Goal: Information Seeking & Learning: Learn about a topic

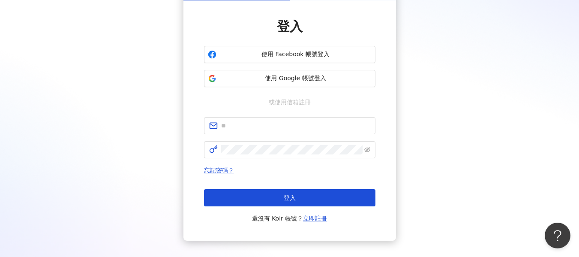
scroll to position [43, 0]
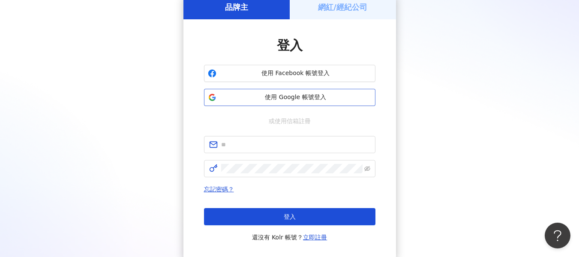
click at [312, 102] on button "使用 Google 帳號登入" at bounding box center [289, 97] width 171 height 17
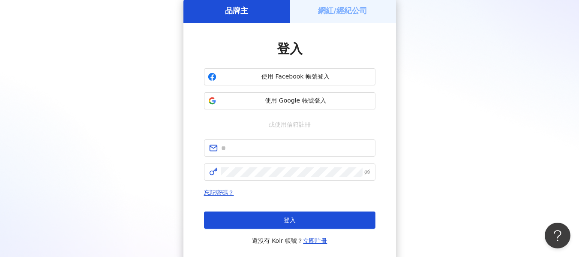
scroll to position [0, 0]
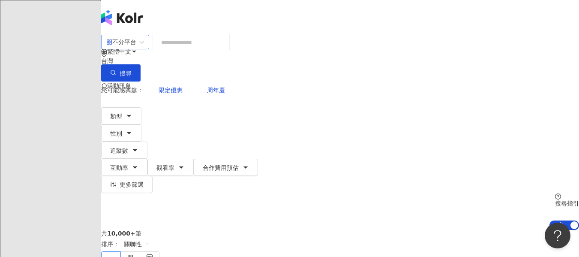
click at [149, 45] on div "不分平台" at bounding box center [125, 42] width 48 height 15
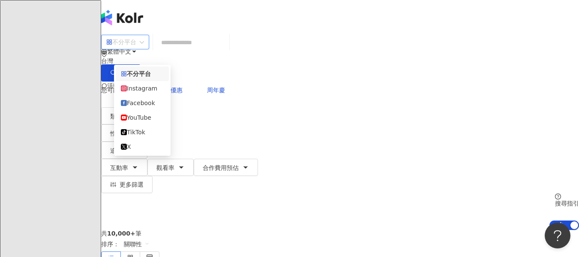
click at [222, 230] on div "共 10,000+ 筆 排序： 關聯性" at bounding box center [340, 247] width 478 height 35
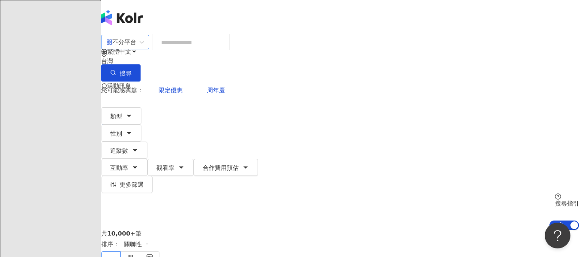
click at [144, 49] on span "不分平台" at bounding box center [125, 42] width 38 height 14
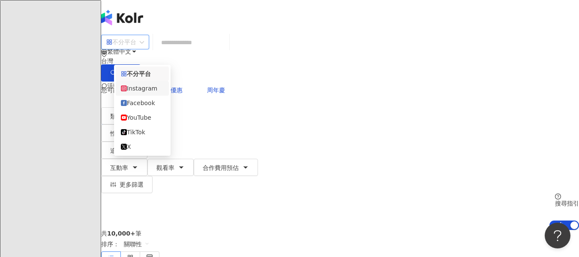
click at [160, 93] on div "Instagram" at bounding box center [142, 88] width 43 height 9
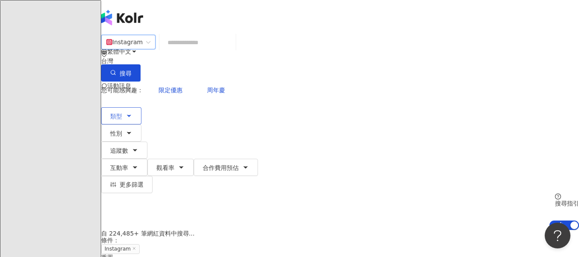
click at [132, 112] on icon "button" at bounding box center [129, 115] width 7 height 7
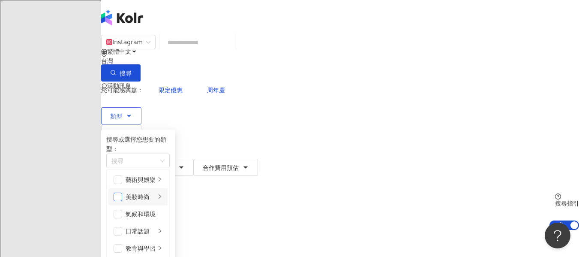
scroll to position [43, 0]
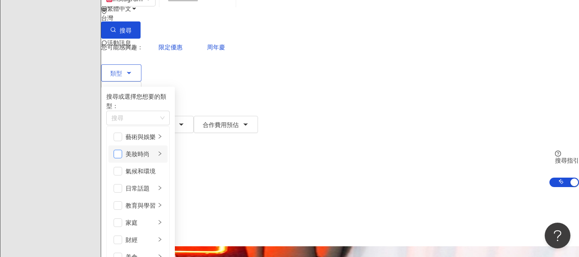
click at [122, 150] on span "button" at bounding box center [118, 154] width 9 height 9
click at [122, 87] on span "性別" at bounding box center [116, 90] width 12 height 7
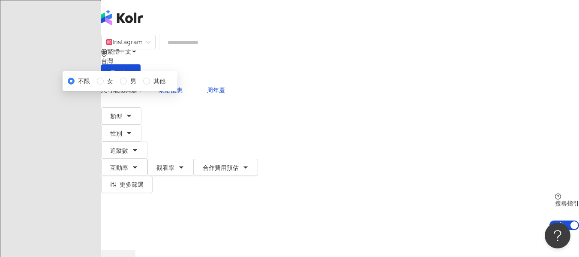
click at [164, 86] on div "不限 女 男 其他" at bounding box center [120, 80] width 105 height 9
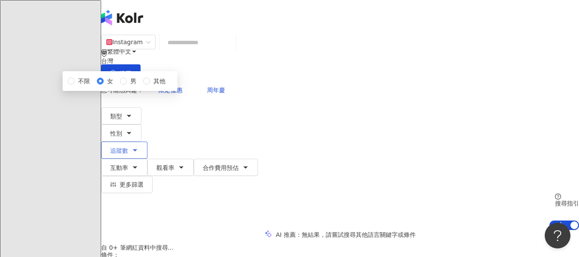
click at [147, 141] on button "追蹤數" at bounding box center [124, 149] width 46 height 17
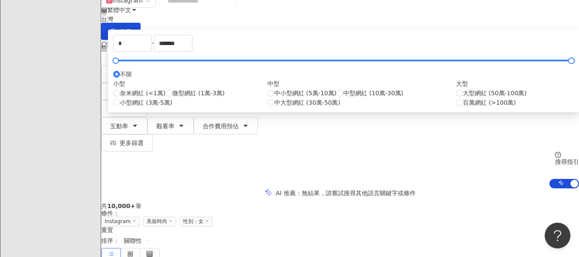
scroll to position [43, 0]
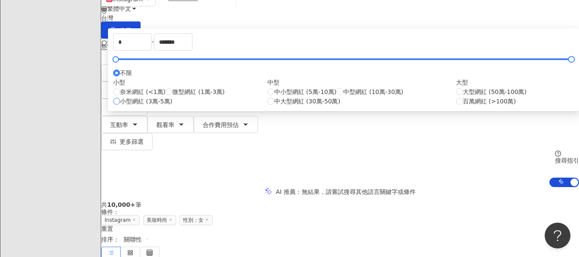
click at [172, 106] on label "小型網紅 (3萬-5萬)" at bounding box center [142, 100] width 59 height 9
type input "*****"
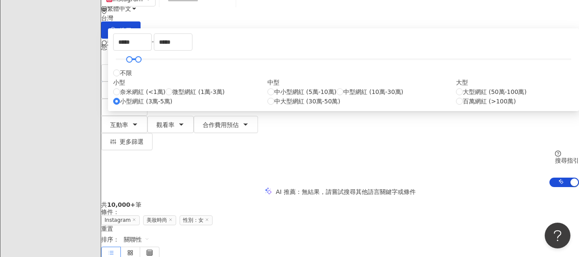
click at [462, 187] on div "AI 推薦 ： 無結果，請嘗試搜尋其他語言關鍵字或條件" at bounding box center [340, 191] width 478 height 9
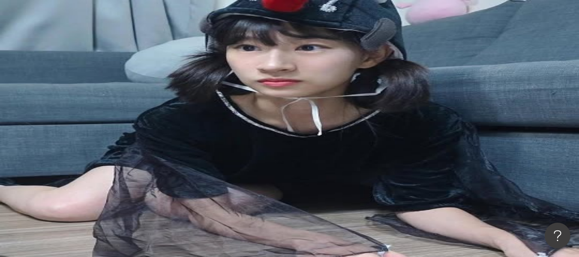
click at [116, 182] on icon "button" at bounding box center [113, 184] width 6 height 5
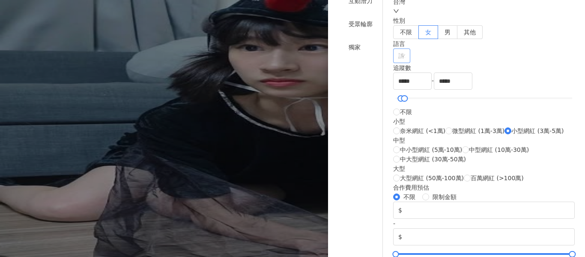
scroll to position [86, 0]
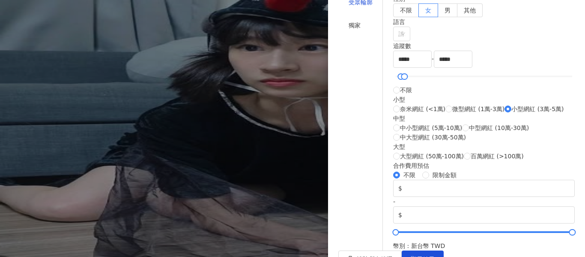
click at [360, 7] on div "受眾輪廓" at bounding box center [361, 1] width 24 height 9
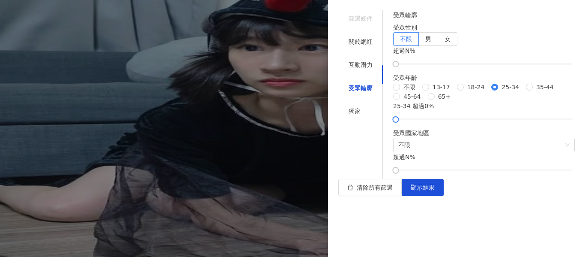
click at [414, 101] on div "不限 13-17 18-24 25-34 35-44 45-64 65+" at bounding box center [484, 91] width 182 height 19
click at [406, 111] on div "受眾輪廓 受眾性別 不限 男 女 超過 N % 受眾年齡 不限 13-17 18-24 25-34 35-44 45-64 65+ 35-44 超過 0 % …" at bounding box center [484, 91] width 182 height 162
click at [533, 92] on span "35-44" at bounding box center [545, 86] width 24 height 9
click at [498, 92] on span "25-34" at bounding box center [510, 86] width 24 height 9
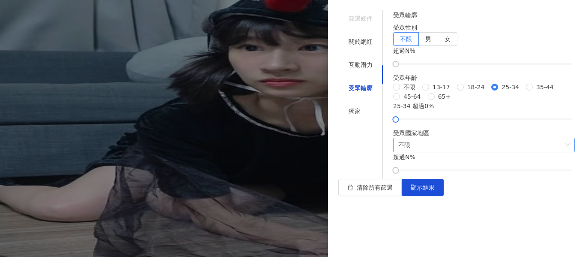
click at [502, 152] on span "不限" at bounding box center [484, 145] width 171 height 14
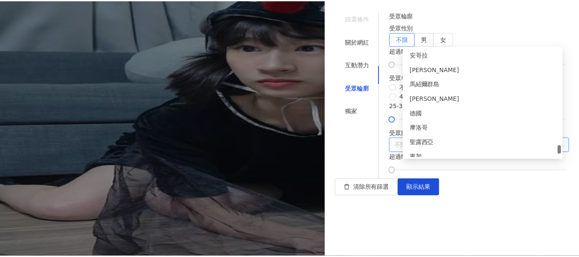
scroll to position [3009, 0]
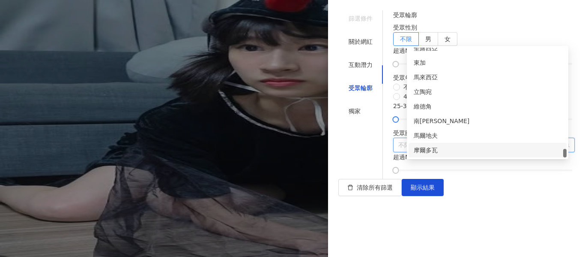
click at [453, 152] on span "不限" at bounding box center [484, 145] width 171 height 14
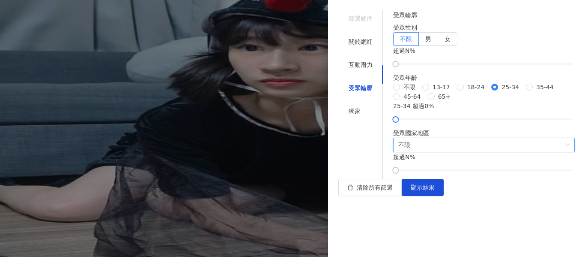
type input "*"
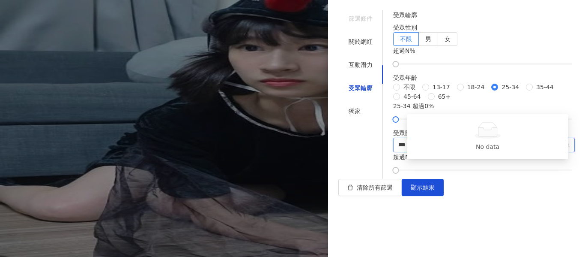
type input "**"
click at [464, 144] on div "台灣" at bounding box center [488, 150] width 158 height 15
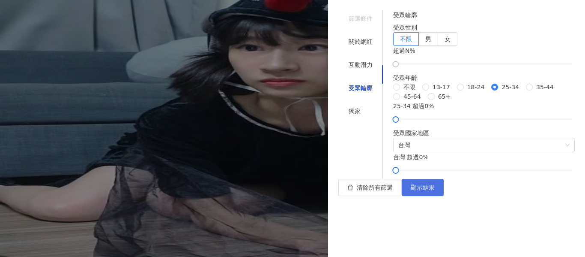
click at [435, 191] on span "顯示結果" at bounding box center [423, 187] width 24 height 7
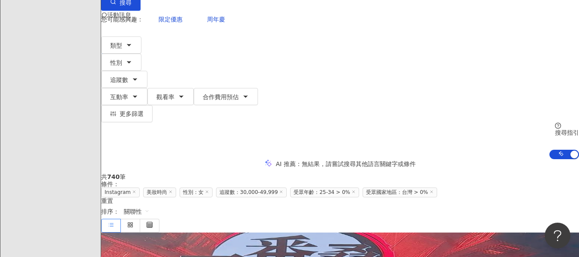
scroll to position [129, 0]
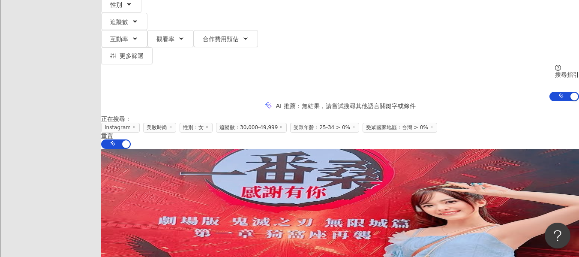
click at [359, 123] on span "受眾年齡：25-34 > 0%" at bounding box center [324, 128] width 69 height 10
click at [356, 125] on span at bounding box center [353, 127] width 4 height 5
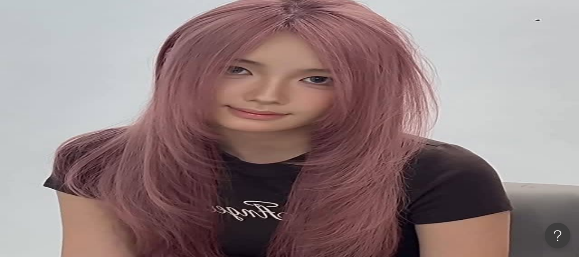
click at [153, 176] on button "更多篩選" at bounding box center [126, 184] width 51 height 17
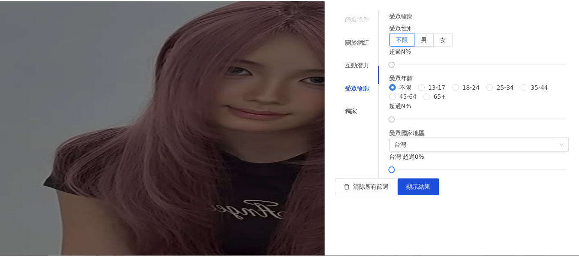
scroll to position [117, 0]
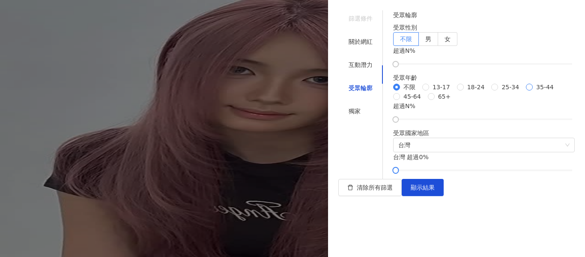
click at [533, 92] on span "35-44" at bounding box center [545, 86] width 24 height 9
click at [444, 196] on button "顯示結果" at bounding box center [423, 187] width 42 height 17
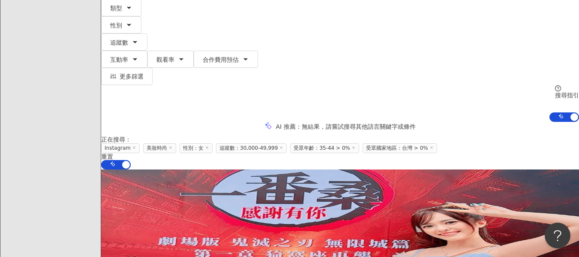
scroll to position [86, 0]
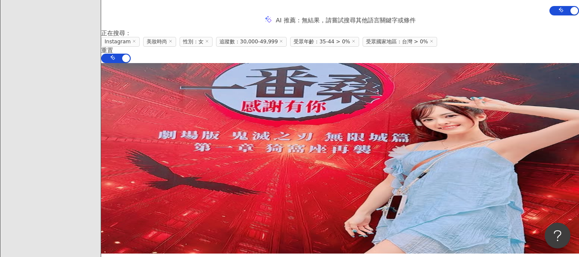
scroll to position [257, 0]
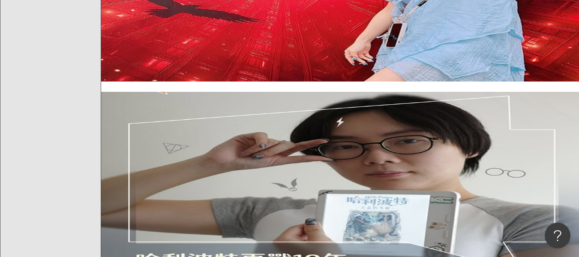
scroll to position [386, 0]
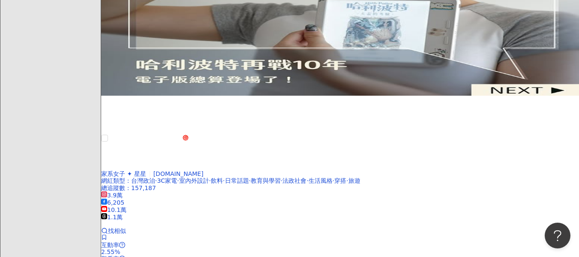
scroll to position [600, 0]
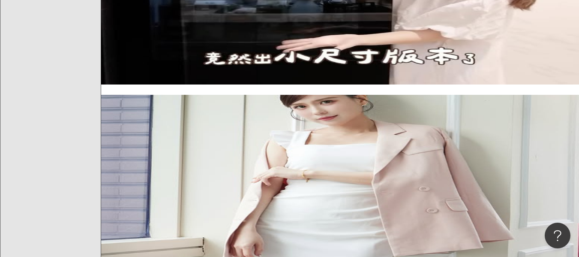
scroll to position [814, 0]
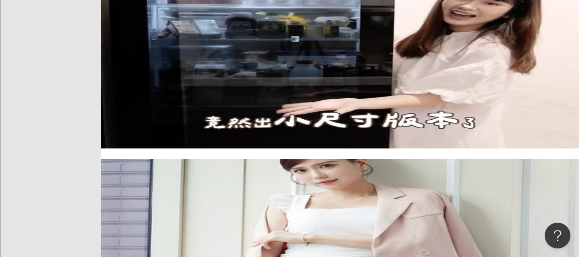
scroll to position [736, 0]
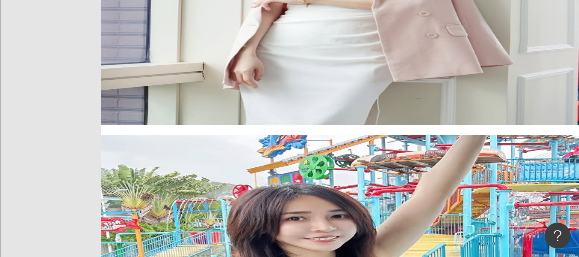
scroll to position [994, 0]
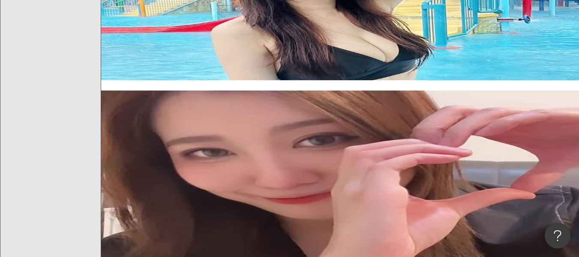
scroll to position [1208, 0]
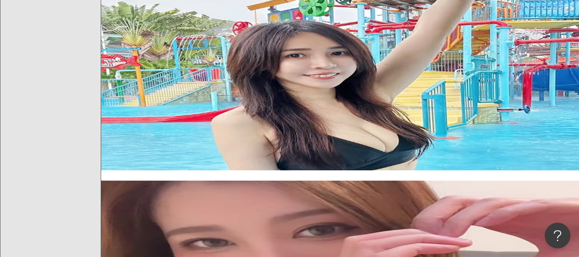
scroll to position [1122, 0]
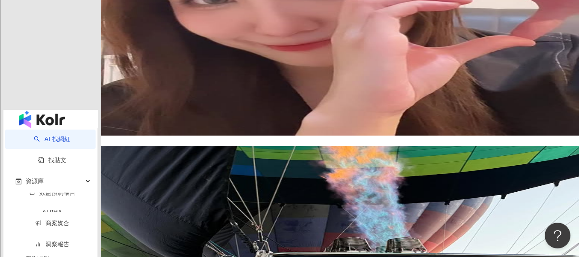
scroll to position [1379, 0]
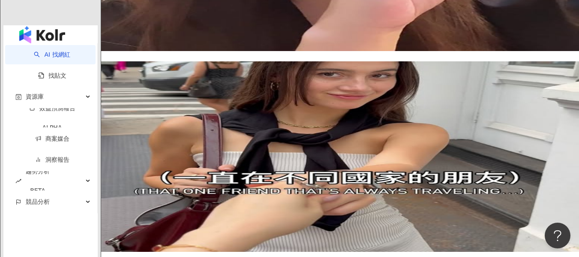
scroll to position [1465, 0]
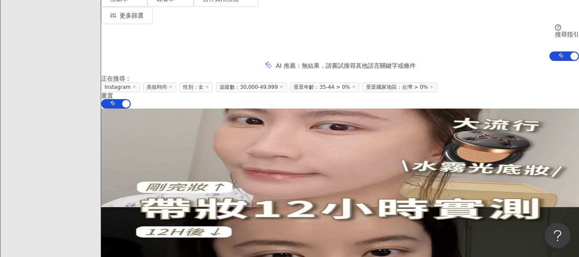
scroll to position [214, 0]
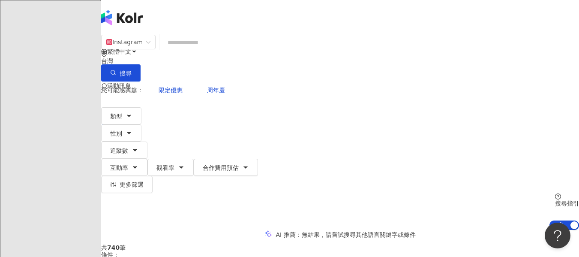
scroll to position [43, 0]
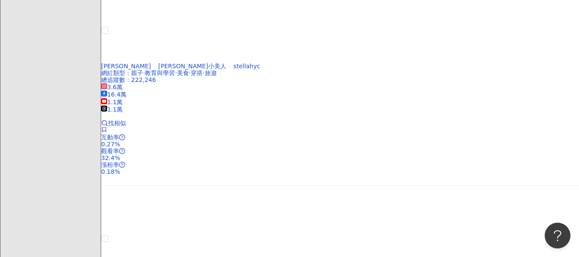
scroll to position [471, 0]
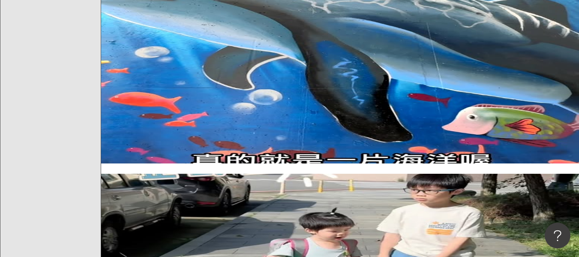
scroll to position [729, 0]
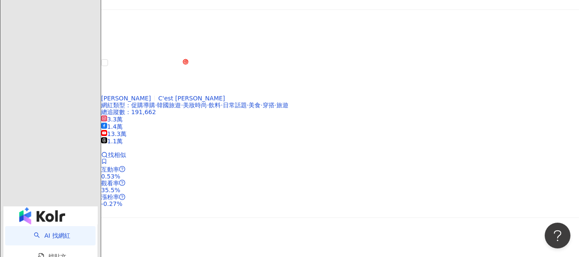
scroll to position [1243, 0]
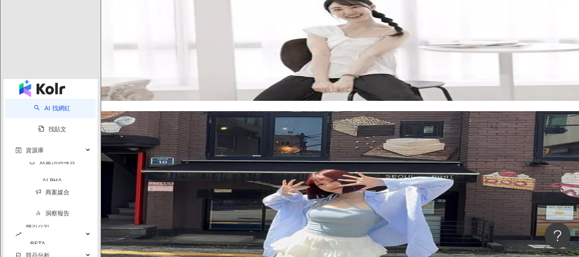
scroll to position [1500, 0]
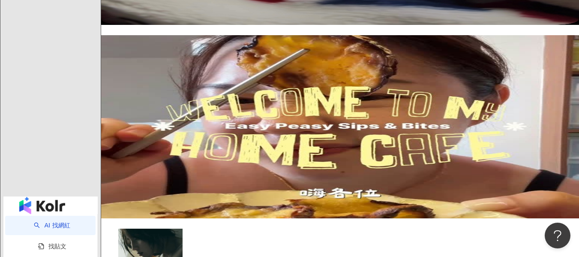
scroll to position [1278, 0]
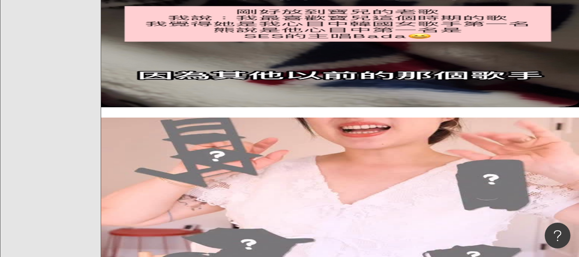
scroll to position [1192, 0]
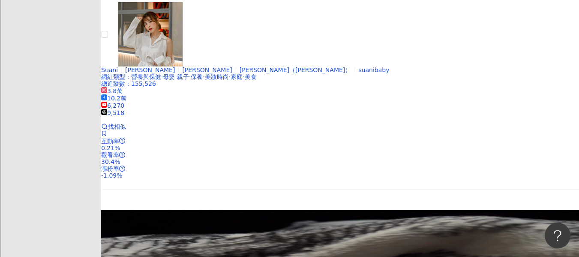
scroll to position [806, 0]
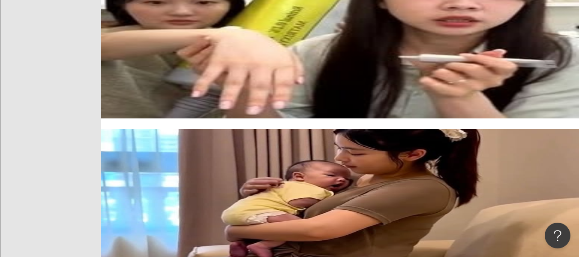
scroll to position [721, 0]
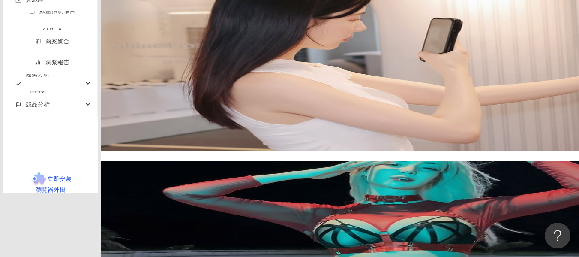
scroll to position [1492, 0]
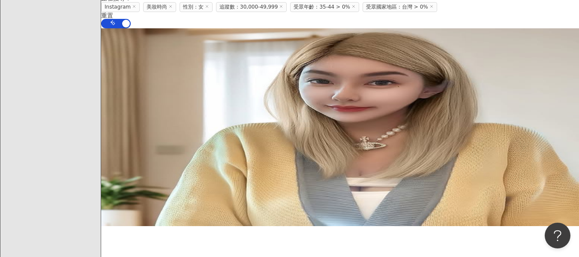
scroll to position [206, 0]
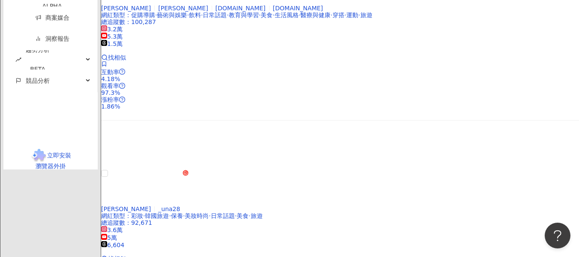
scroll to position [1564, 0]
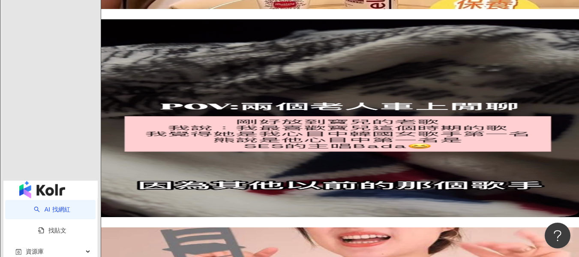
scroll to position [1321, 0]
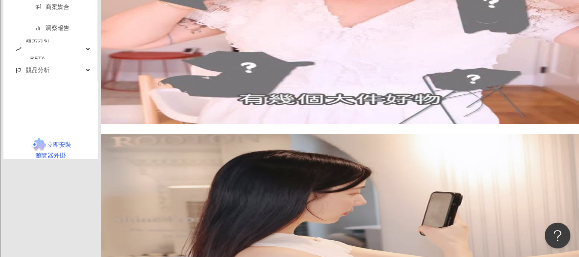
scroll to position [1578, 0]
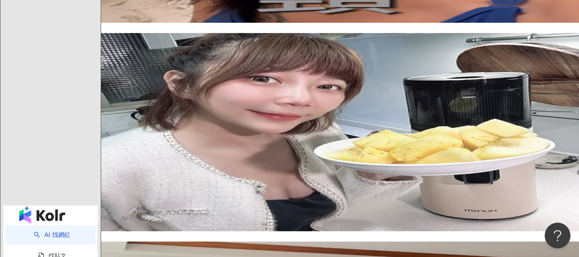
scroll to position [1259, 0]
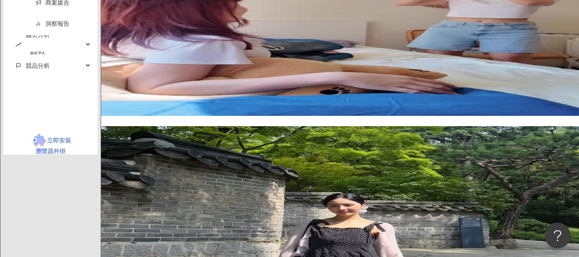
scroll to position [1555, 0]
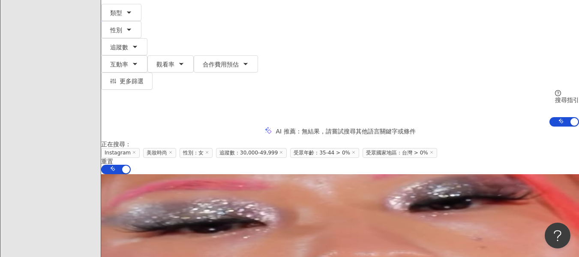
scroll to position [183, 0]
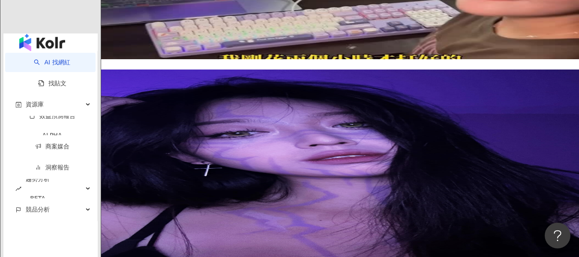
scroll to position [1426, 0]
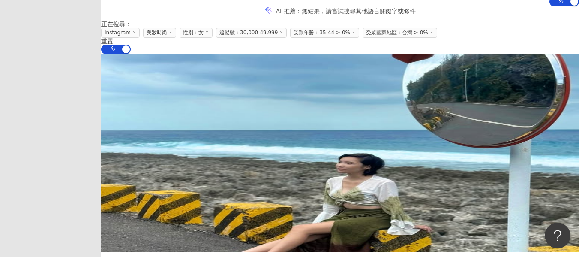
scroll to position [223, 0]
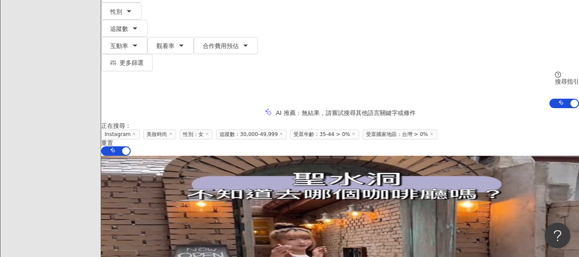
scroll to position [110, 0]
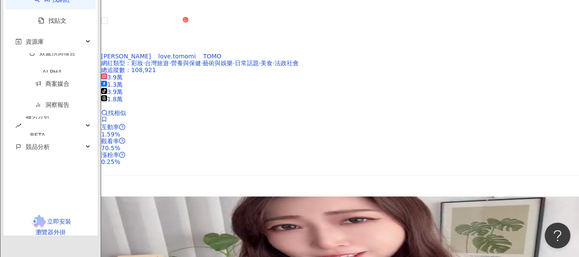
scroll to position [1525, 0]
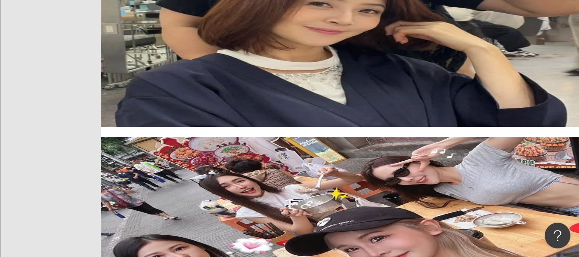
scroll to position [343, 0]
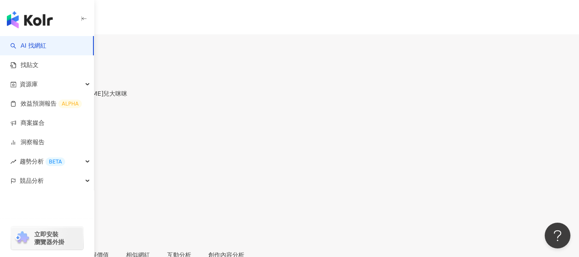
scroll to position [86, 0]
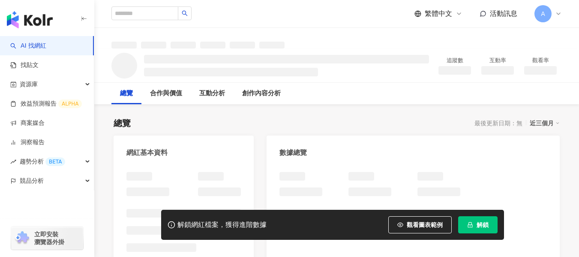
scroll to position [43, 0]
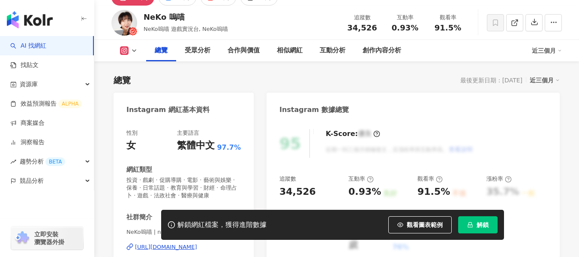
scroll to position [205, 0]
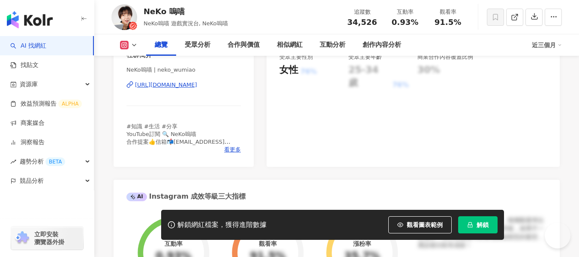
click at [197, 89] on div "https://www.instagram.com/neko_wumiao/" at bounding box center [166, 85] width 62 height 8
drag, startPoint x: 386, startPoint y: 21, endPoint x: 419, endPoint y: 21, distance: 32.6
click at [419, 21] on div "互動率 0.93%" at bounding box center [405, 17] width 43 height 18
copy span "0.93%"
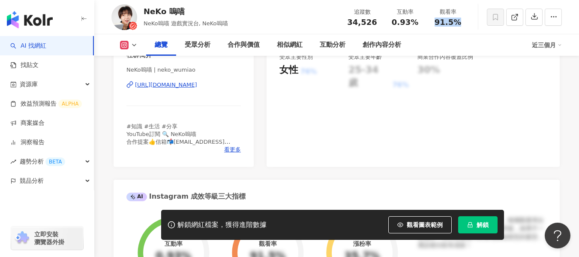
drag, startPoint x: 430, startPoint y: 24, endPoint x: 465, endPoint y: 26, distance: 34.8
click at [465, 26] on div "觀看率 91.5%" at bounding box center [447, 17] width 43 height 18
copy span "91.5%"
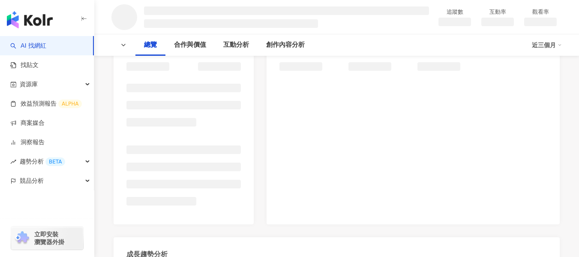
scroll to position [129, 0]
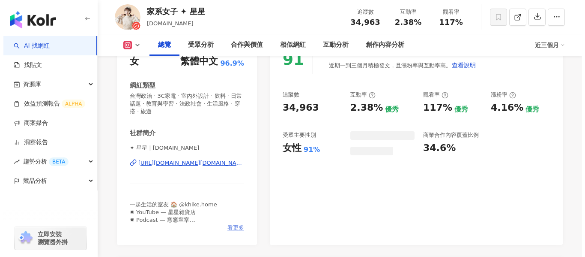
scroll to position [171, 0]
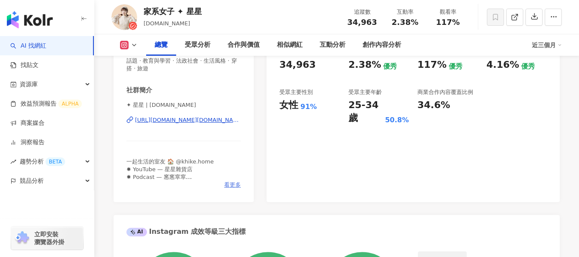
click at [233, 184] on span "看更多" at bounding box center [232, 185] width 17 height 8
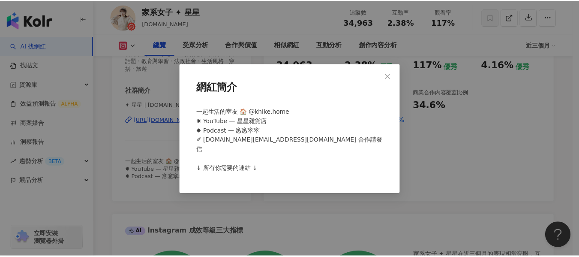
scroll to position [0, 0]
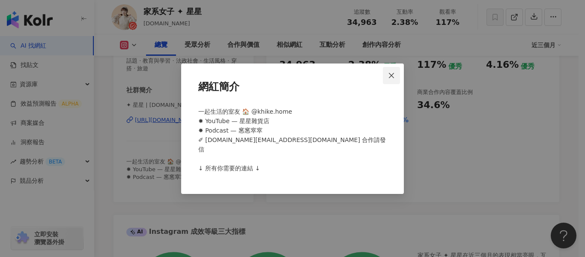
click at [394, 79] on icon "close" at bounding box center [391, 75] width 7 height 7
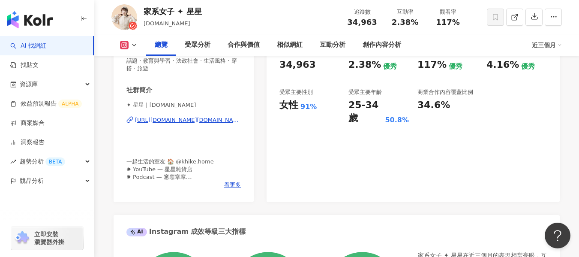
click at [199, 121] on div "https://www.instagram.com/stars.lifestyle/" at bounding box center [188, 120] width 106 height 8
drag, startPoint x: 390, startPoint y: 25, endPoint x: 417, endPoint y: 20, distance: 26.6
click at [417, 20] on div "2.38%" at bounding box center [405, 22] width 33 height 9
copy span "2.38%"
drag, startPoint x: 431, startPoint y: 18, endPoint x: 462, endPoint y: 20, distance: 31.3
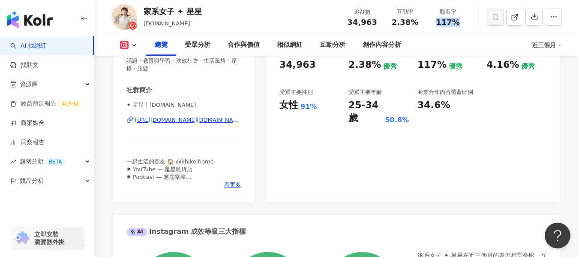
click at [462, 20] on div "觀看率 117%" at bounding box center [447, 17] width 43 height 18
copy span "117%"
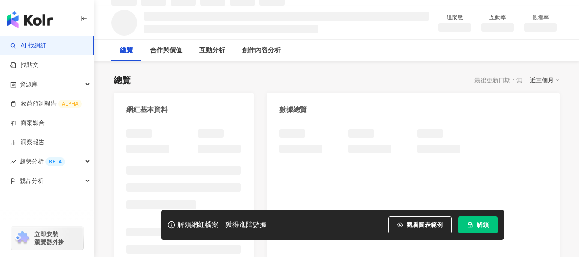
scroll to position [70, 0]
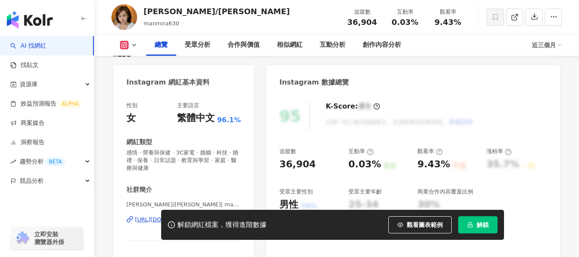
click at [187, 216] on div "[URL][DOMAIN_NAME]" at bounding box center [166, 220] width 62 height 8
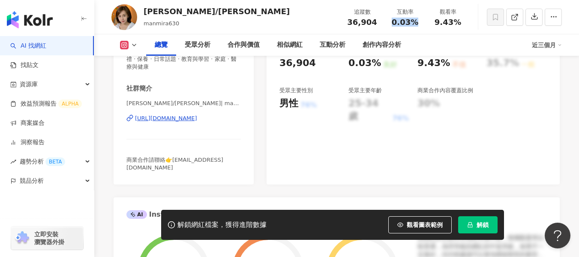
drag, startPoint x: 388, startPoint y: 23, endPoint x: 418, endPoint y: 23, distance: 30.0
click at [418, 23] on div "互動率 0.03%" at bounding box center [405, 17] width 43 height 18
copy span "0.03%"
drag, startPoint x: 436, startPoint y: 24, endPoint x: 457, endPoint y: 25, distance: 20.6
click at [457, 25] on span "9.43%" at bounding box center [448, 22] width 27 height 9
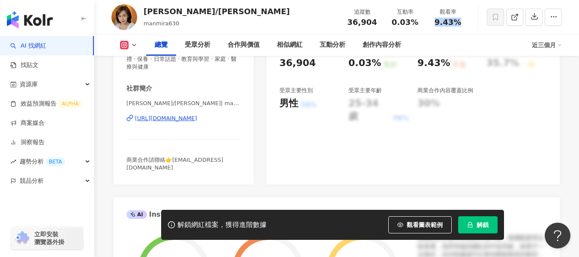
copy span "9.43%"
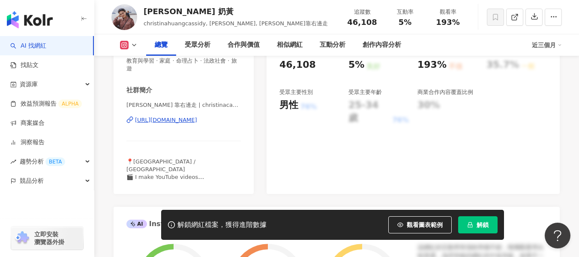
scroll to position [171, 0]
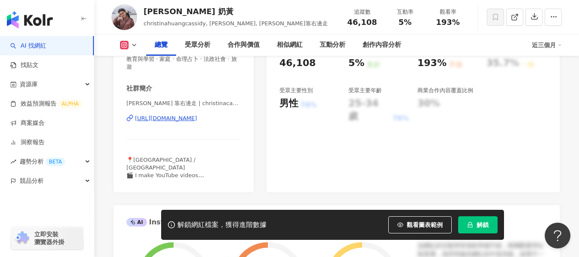
click at [188, 114] on div "https://www.instagram.com/christinacasss/" at bounding box center [166, 118] width 62 height 8
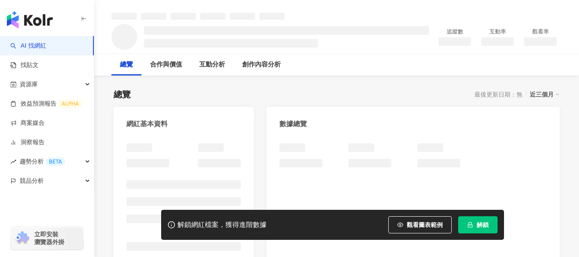
scroll to position [86, 0]
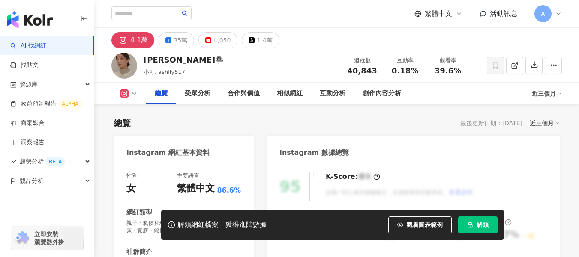
scroll to position [129, 0]
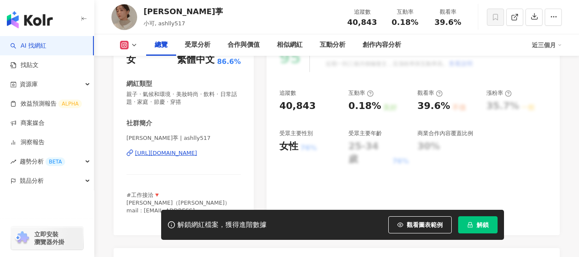
click at [197, 149] on div "[URL][DOMAIN_NAME]" at bounding box center [166, 153] width 62 height 8
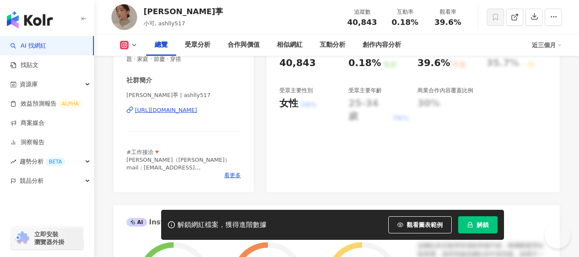
scroll to position [0, 0]
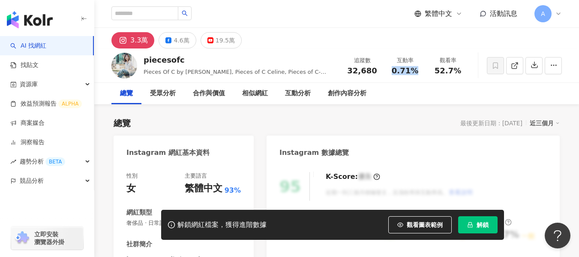
drag, startPoint x: 391, startPoint y: 70, endPoint x: 419, endPoint y: 71, distance: 27.4
click at [419, 71] on div "0.71%" at bounding box center [405, 70] width 33 height 9
copy span "0.71%"
drag, startPoint x: 432, startPoint y: 73, endPoint x: 456, endPoint y: 70, distance: 24.2
click at [456, 70] on div "52.7%" at bounding box center [448, 70] width 33 height 9
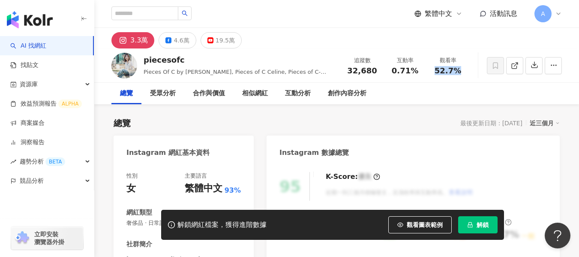
copy span "52.7%"
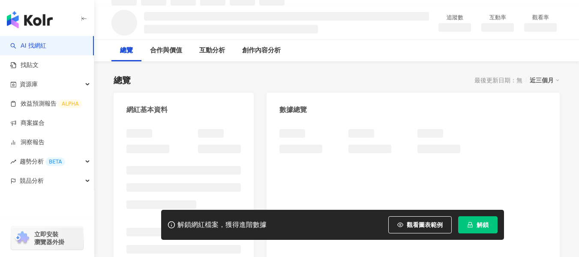
scroll to position [76, 0]
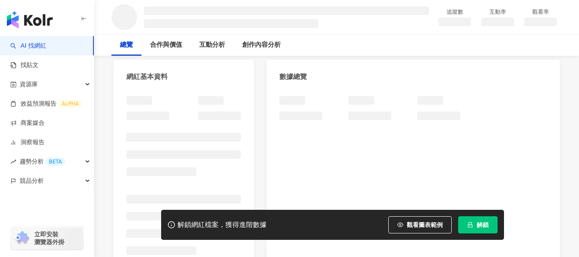
scroll to position [86, 0]
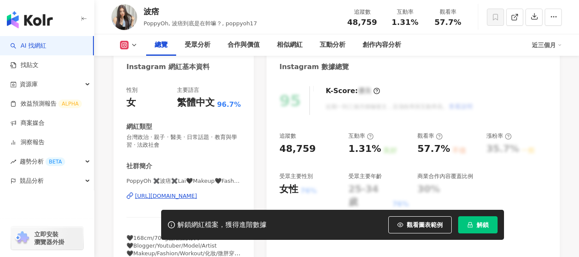
click at [230, 256] on span "看更多" at bounding box center [232, 261] width 17 height 8
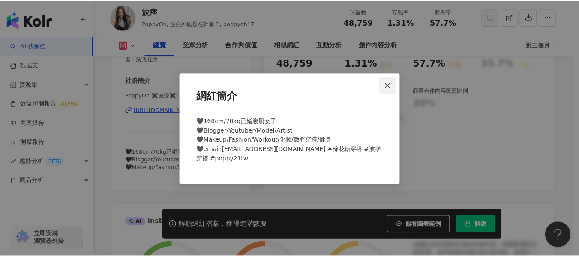
scroll to position [0, 0]
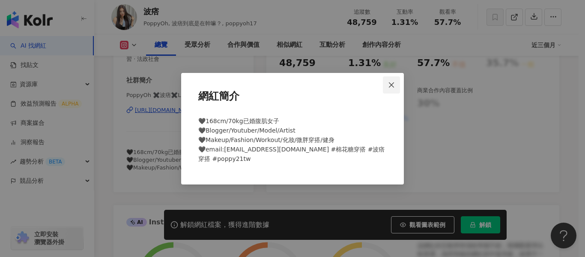
click at [398, 87] on span "Close" at bounding box center [391, 84] width 17 height 7
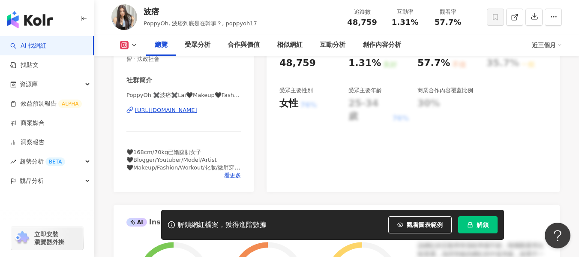
click at [164, 108] on div "https://www.instagram.com/poppyoh17/" at bounding box center [166, 110] width 62 height 8
drag, startPoint x: 390, startPoint y: 22, endPoint x: 417, endPoint y: 23, distance: 27.4
click at [417, 23] on div "1.31%" at bounding box center [405, 22] width 33 height 9
copy span "1.31%"
drag, startPoint x: 433, startPoint y: 23, endPoint x: 462, endPoint y: 24, distance: 28.8
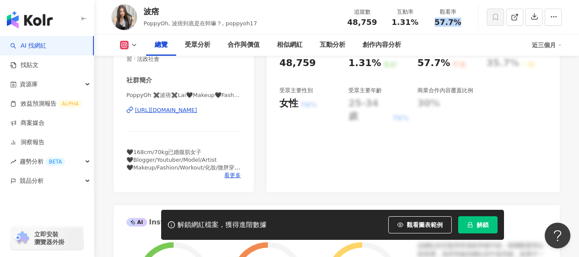
click at [462, 24] on div "57.7%" at bounding box center [448, 22] width 33 height 9
copy span "57.7%"
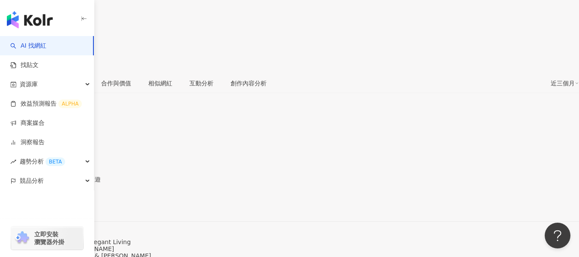
click at [75, 203] on div "https://www.instagram.com/stellahyc/" at bounding box center [42, 206] width 67 height 7
drag, startPoint x: 390, startPoint y: 24, endPoint x: 423, endPoint y: 28, distance: 34.2
copy span "0.27%"
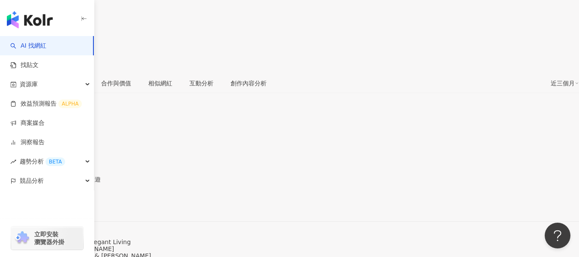
drag, startPoint x: 432, startPoint y: 24, endPoint x: 459, endPoint y: 25, distance: 26.2
click at [459, 8] on div "32.4%" at bounding box center [289, -1] width 579 height 16
copy span "32.4%"
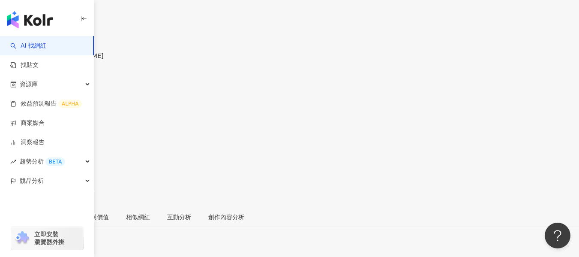
scroll to position [0, 0]
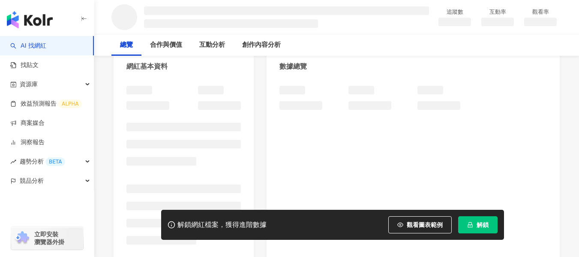
scroll to position [128, 0]
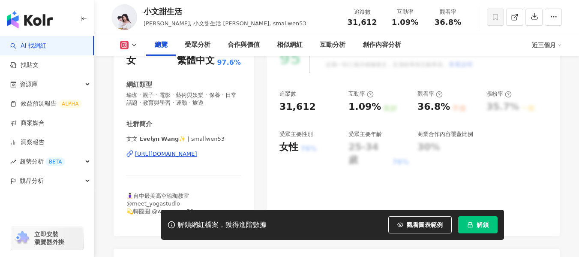
scroll to position [171, 0]
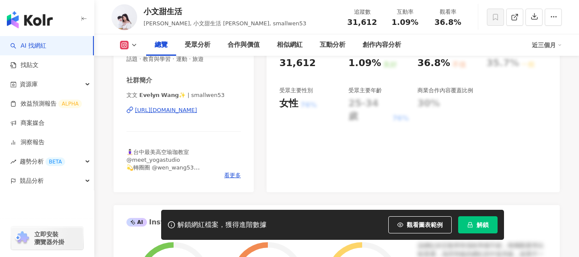
click at [197, 111] on div "https://www.instagram.com/smallwen53/" at bounding box center [166, 110] width 62 height 8
click at [234, 174] on span "看更多" at bounding box center [232, 175] width 17 height 8
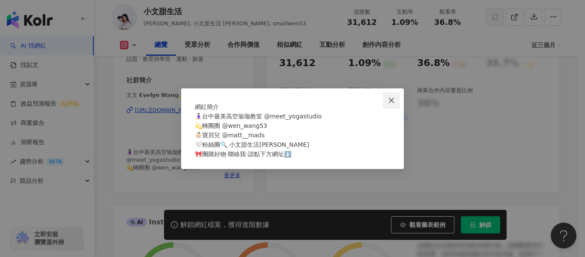
click at [398, 97] on span "Close" at bounding box center [391, 100] width 17 height 7
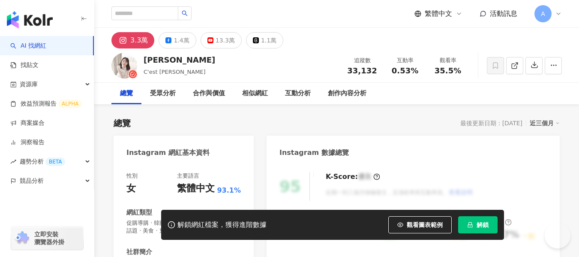
scroll to position [126, 0]
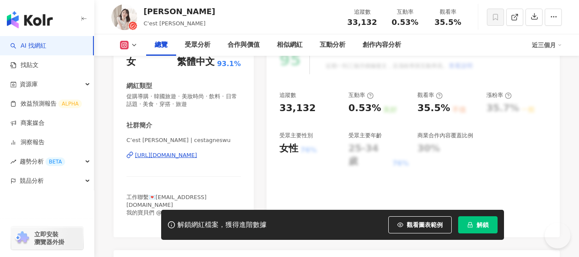
click at [196, 151] on div "[URL][DOMAIN_NAME]" at bounding box center [166, 155] width 62 height 8
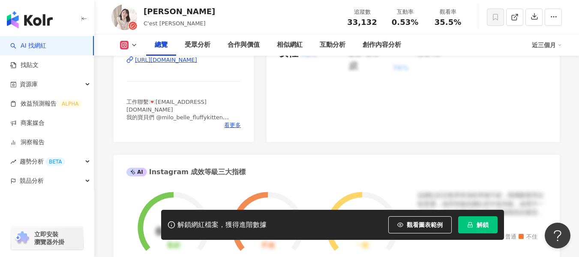
scroll to position [214, 0]
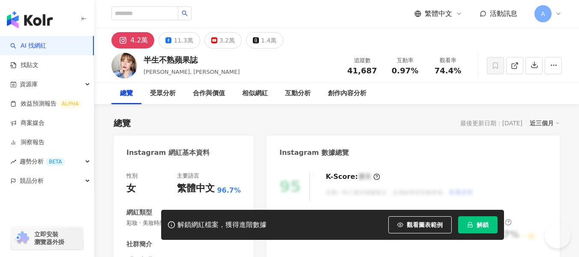
scroll to position [86, 0]
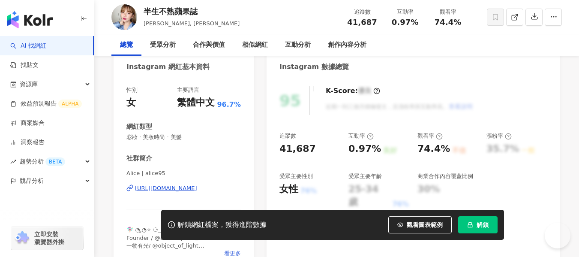
click at [231, 249] on span "看更多" at bounding box center [232, 253] width 17 height 8
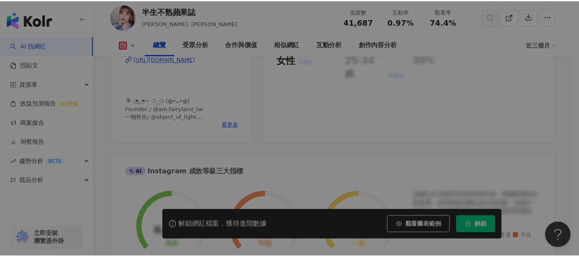
scroll to position [0, 0]
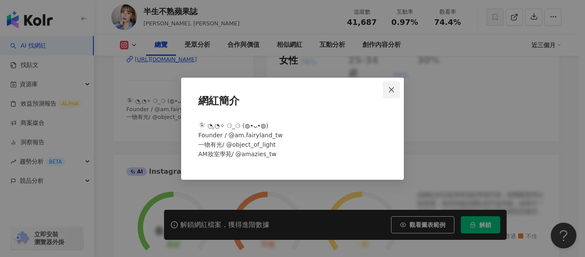
click at [396, 85] on button "Close" at bounding box center [391, 89] width 17 height 17
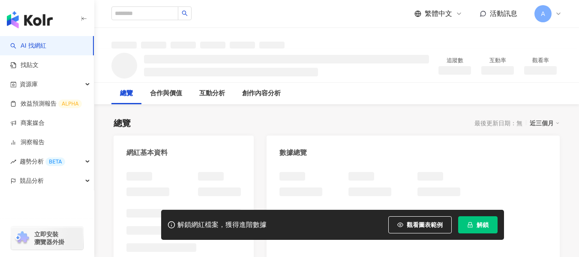
scroll to position [86, 0]
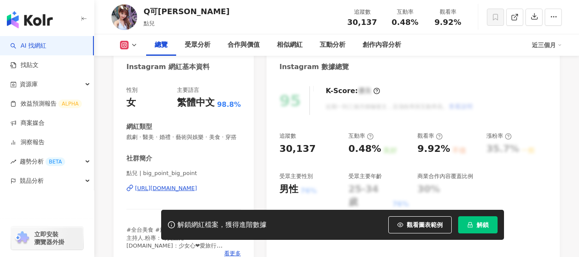
scroll to position [123, 0]
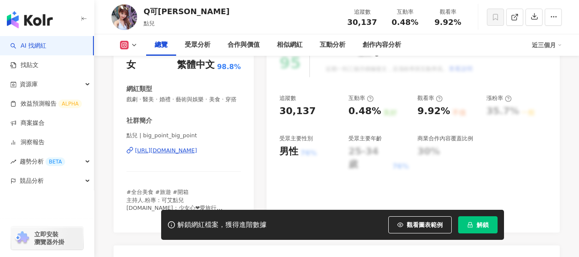
click at [228, 212] on span "看更多" at bounding box center [232, 216] width 17 height 8
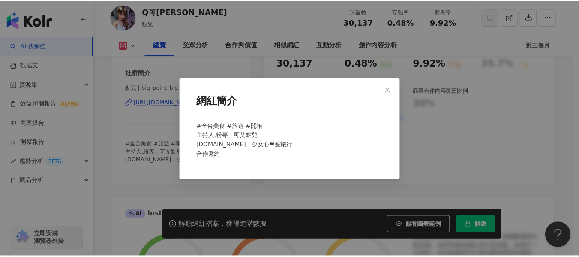
scroll to position [0, 0]
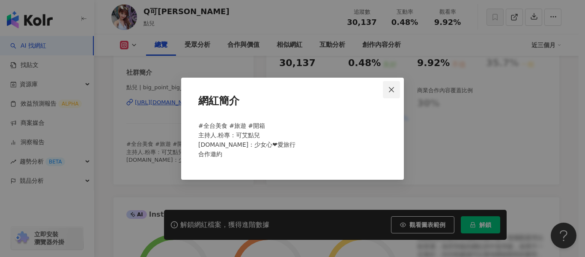
click at [396, 86] on span "Close" at bounding box center [391, 89] width 17 height 7
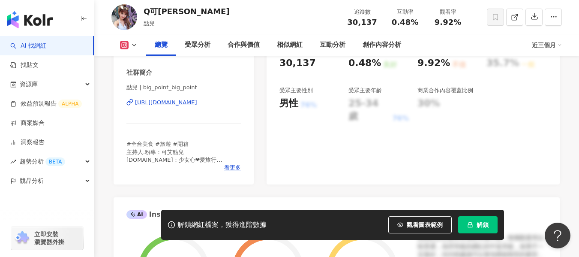
click at [179, 106] on div "[URL][DOMAIN_NAME]" at bounding box center [166, 103] width 62 height 8
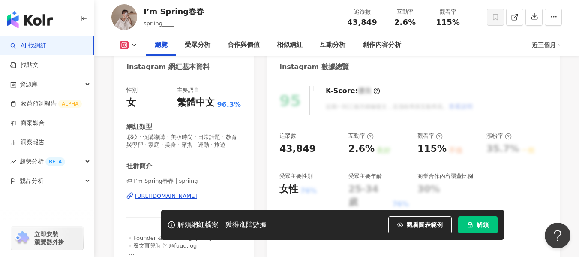
click at [231, 256] on span "看更多" at bounding box center [232, 261] width 17 height 8
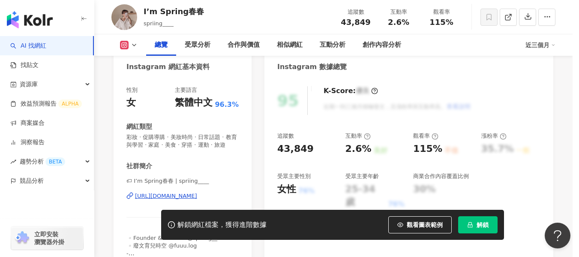
scroll to position [171, 0]
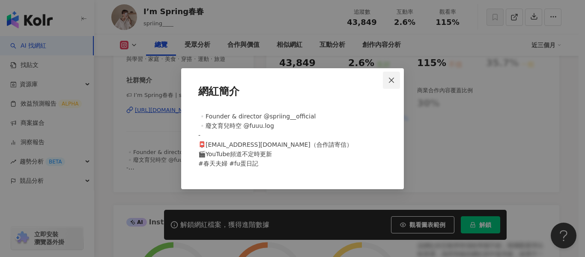
click at [392, 78] on icon "close" at bounding box center [391, 80] width 7 height 7
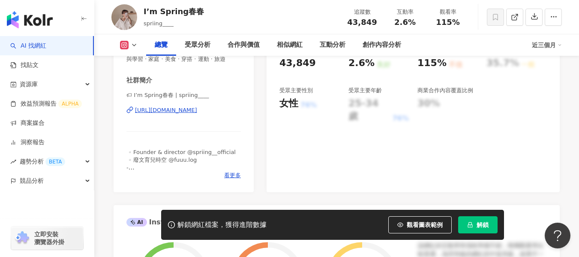
click at [175, 114] on div "[URL][DOMAIN_NAME]" at bounding box center [166, 110] width 62 height 8
click at [197, 114] on div "https://www.instagram.com/spriing____/" at bounding box center [166, 110] width 62 height 8
drag, startPoint x: 394, startPoint y: 23, endPoint x: 413, endPoint y: 21, distance: 18.9
click at [413, 21] on div "2.6%" at bounding box center [405, 22] width 33 height 9
copy span "2.6%"
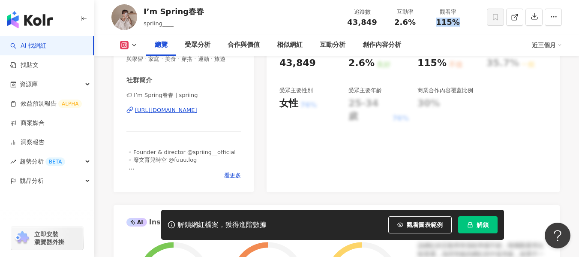
drag, startPoint x: 433, startPoint y: 21, endPoint x: 458, endPoint y: 21, distance: 24.9
click at [458, 21] on div "115%" at bounding box center [448, 22] width 33 height 9
copy span "115%"
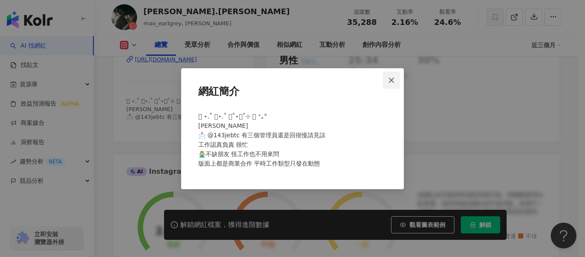
click at [398, 81] on span "Close" at bounding box center [391, 80] width 17 height 7
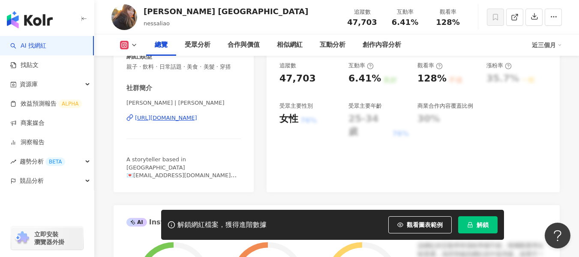
scroll to position [171, 0]
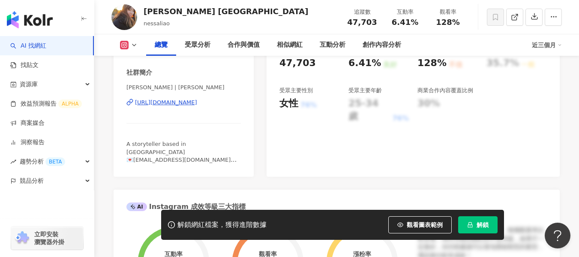
click at [197, 106] on div "[URL][DOMAIN_NAME]" at bounding box center [166, 103] width 62 height 8
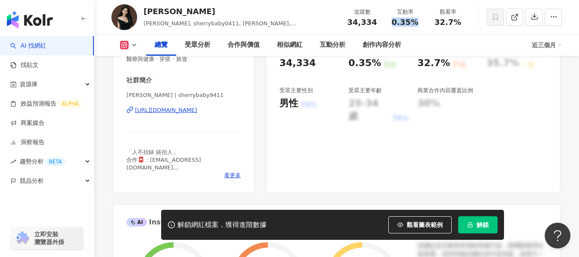
drag, startPoint x: 389, startPoint y: 23, endPoint x: 417, endPoint y: 24, distance: 27.4
click at [417, 24] on div "0.35%" at bounding box center [405, 22] width 33 height 9
copy span "0.35%"
drag, startPoint x: 430, startPoint y: 25, endPoint x: 459, endPoint y: 24, distance: 29.1
click at [459, 24] on div "觀看率 32.7%" at bounding box center [447, 17] width 43 height 18
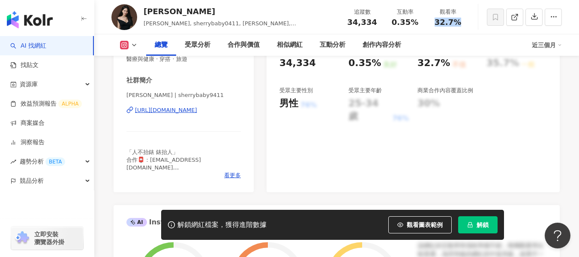
copy span "32.7%"
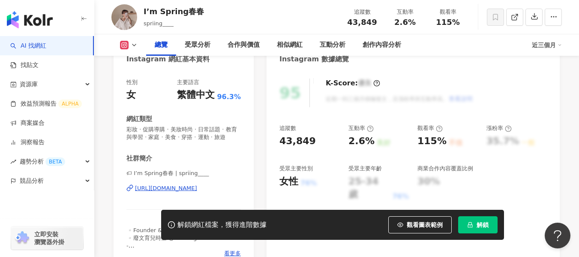
scroll to position [129, 0]
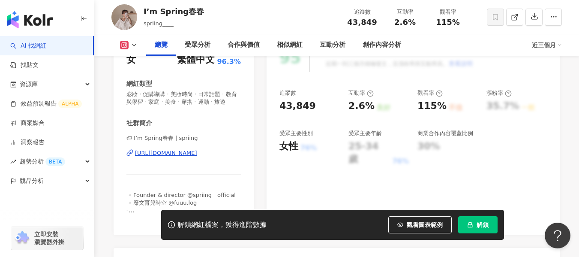
click at [185, 157] on div "https://www.instagram.com/spriing____/" at bounding box center [166, 153] width 62 height 8
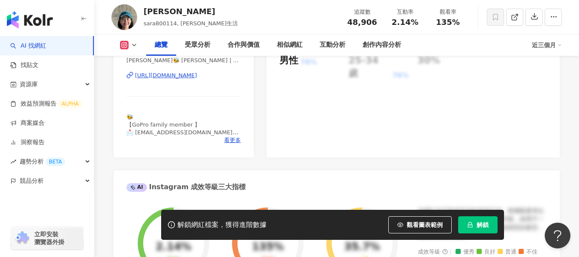
scroll to position [171, 0]
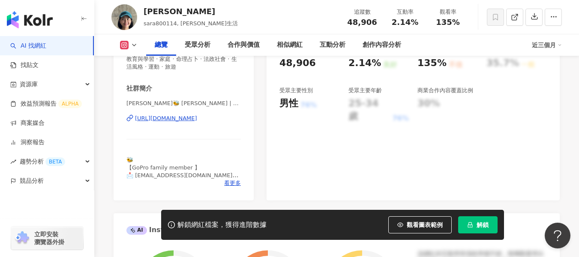
click at [197, 116] on div "[URL][DOMAIN_NAME]" at bounding box center [166, 118] width 62 height 8
drag, startPoint x: 393, startPoint y: 22, endPoint x: 415, endPoint y: 24, distance: 22.4
click at [415, 24] on span "2.14%" at bounding box center [405, 22] width 27 height 9
copy span "2.14%"
drag, startPoint x: 435, startPoint y: 21, endPoint x: 465, endPoint y: 21, distance: 30.0
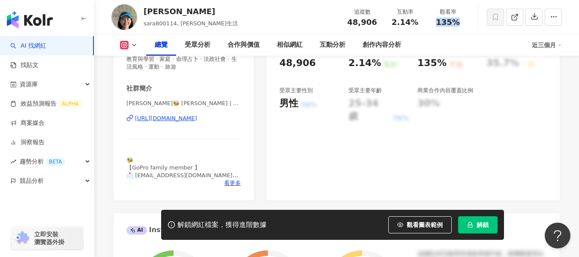
click at [465, 21] on div "觀看率 135%" at bounding box center [447, 17] width 43 height 18
copy span "135%"
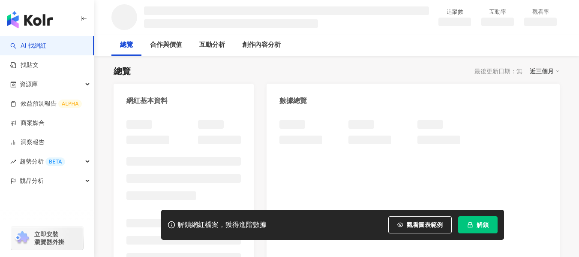
scroll to position [129, 0]
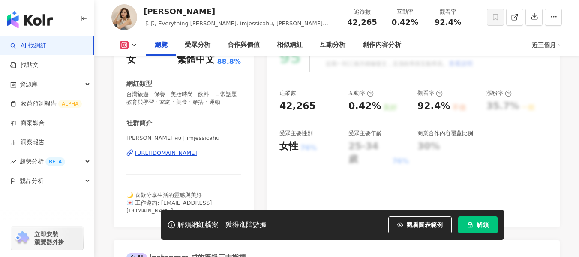
click at [197, 149] on div "https://www.instagram.com/imjessicahu/" at bounding box center [166, 153] width 62 height 8
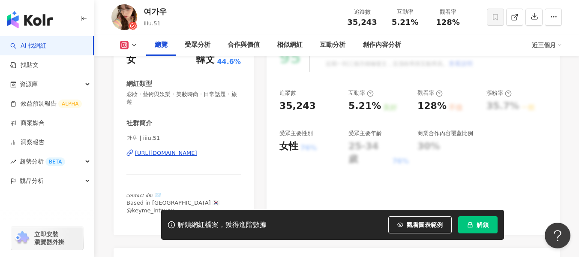
click at [197, 149] on div "[URL][DOMAIN_NAME]" at bounding box center [166, 153] width 62 height 8
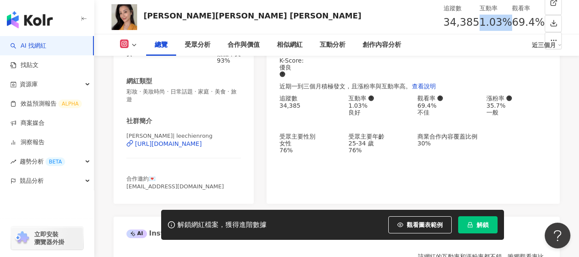
drag, startPoint x: 389, startPoint y: 21, endPoint x: 417, endPoint y: 21, distance: 27.4
click at [480, 21] on div "1.03%" at bounding box center [496, 23] width 33 height 16
copy span "1.03%"
drag, startPoint x: 435, startPoint y: 22, endPoint x: 467, endPoint y: 19, distance: 32.7
click at [512, 19] on div "觀看率 69.4%" at bounding box center [528, 16] width 33 height 27
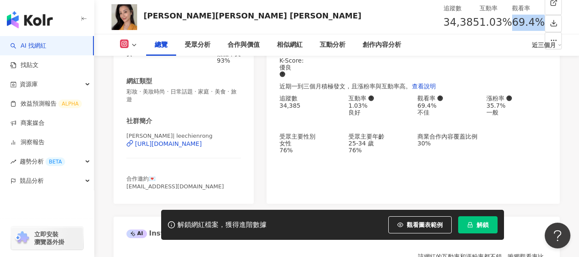
copy span "69.4%"
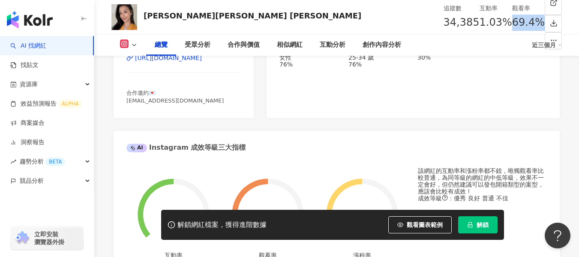
click at [184, 61] on div "[URL][DOMAIN_NAME]" at bounding box center [168, 57] width 67 height 7
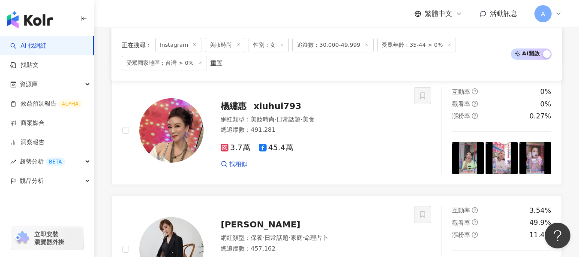
scroll to position [734, 0]
click at [351, 137] on div "3.7萬 45.4萬 找相似" at bounding box center [312, 153] width 183 height 32
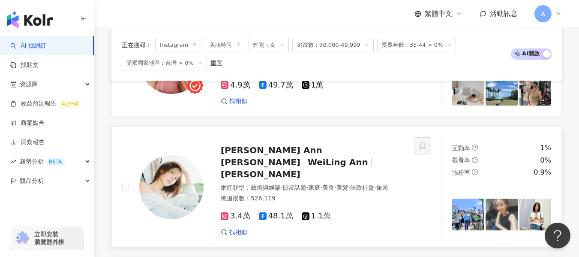
scroll to position [553, 0]
click at [342, 161] on div "安唯綾 WeiLing Ann 安唯綾 WeiLing Ann 洪子涵" at bounding box center [312, 162] width 183 height 36
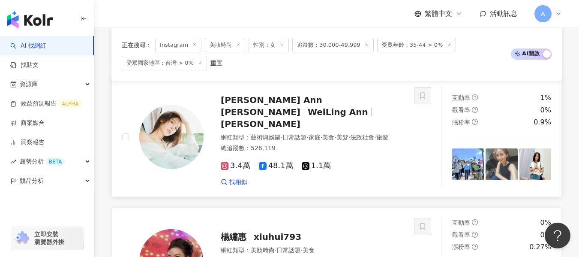
scroll to position [682, 0]
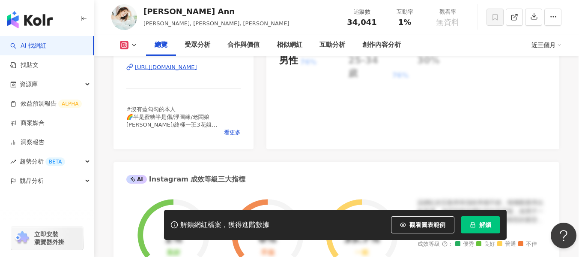
click at [235, 133] on div "#沒有藍勾勾的本人 🌈半是蜜糖半是傷/浮圖緣/老闆娘[PERSON_NAME]/終極一班3花姐姐/[PERSON_NAME]/冬至// 給我三年的時間，好好陪…" at bounding box center [292, 143] width 195 height 80
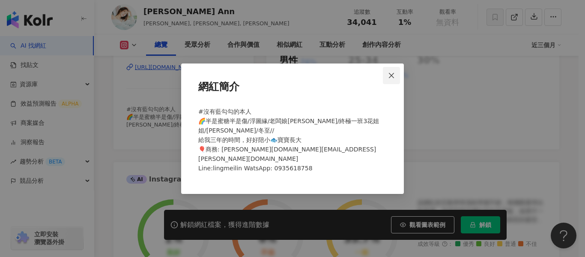
click at [396, 79] on span "Close" at bounding box center [391, 75] width 17 height 7
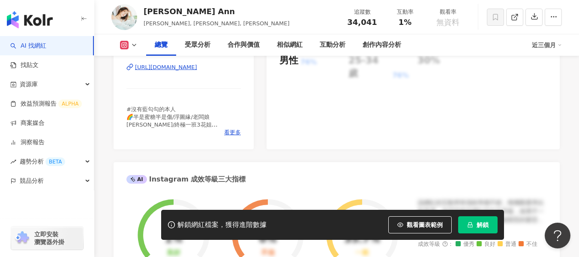
click at [197, 71] on div "https://www.instagram.com/annweiling/" at bounding box center [166, 67] width 62 height 8
drag, startPoint x: 411, startPoint y: 22, endPoint x: 396, endPoint y: 24, distance: 15.6
click at [396, 24] on div "1%" at bounding box center [405, 22] width 33 height 9
copy span "1%"
